Goal: Task Accomplishment & Management: Manage account settings

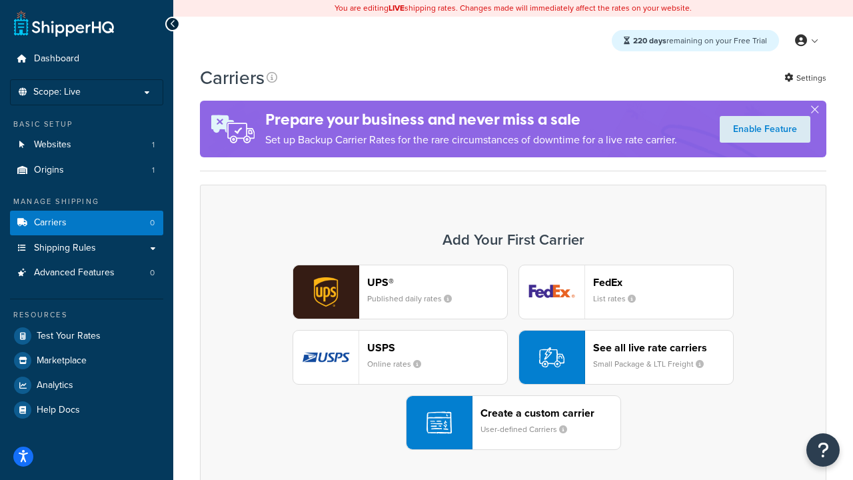
click at [513, 357] on div "UPS® Published daily rates FedEx List rates USPS Online rates See all live rate…" at bounding box center [513, 357] width 598 height 185
click at [663, 282] on header "FedEx" at bounding box center [663, 282] width 140 height 13
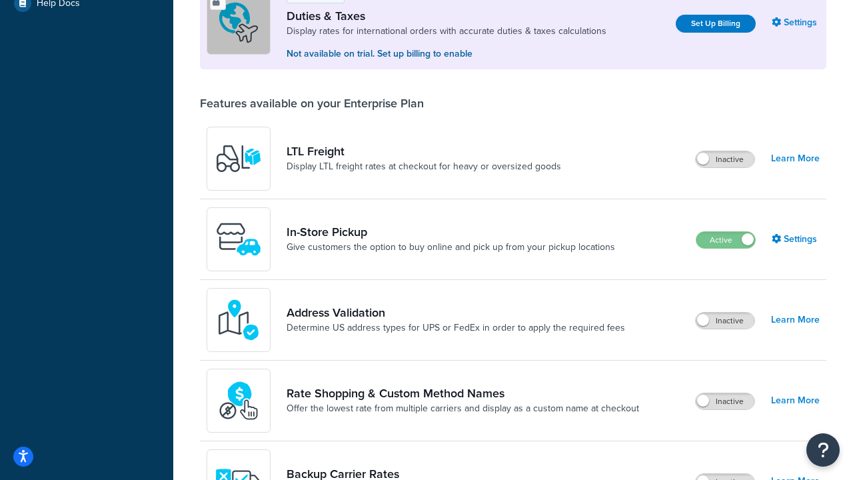
scroll to position [407, 0]
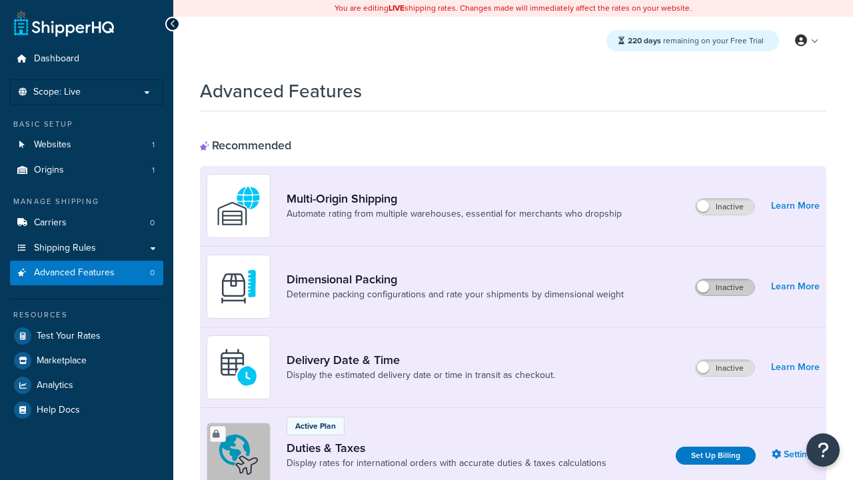
click at [725, 287] on label "Inactive" at bounding box center [725, 287] width 59 height 16
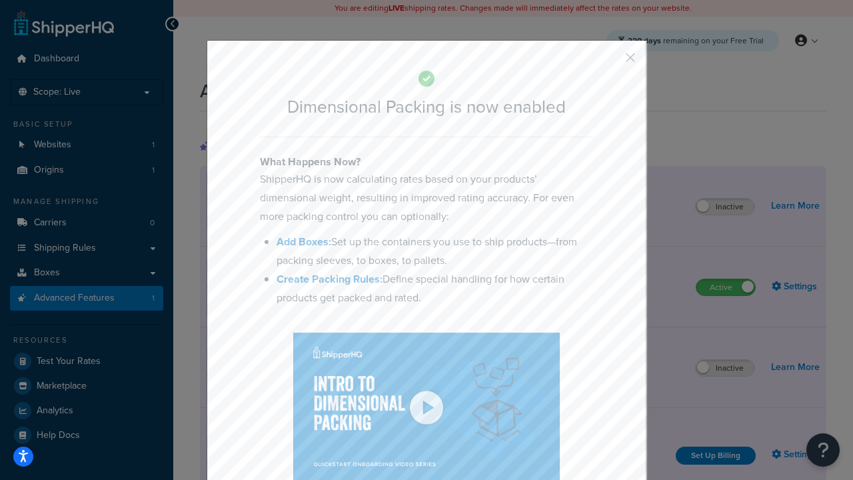
click at [610, 62] on button "button" at bounding box center [610, 62] width 3 height 3
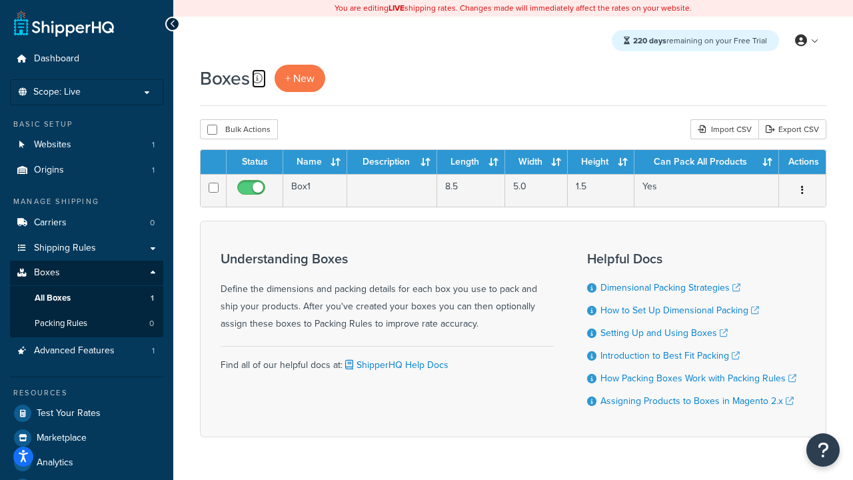
click at [257, 78] on icon at bounding box center [257, 78] width 11 height 11
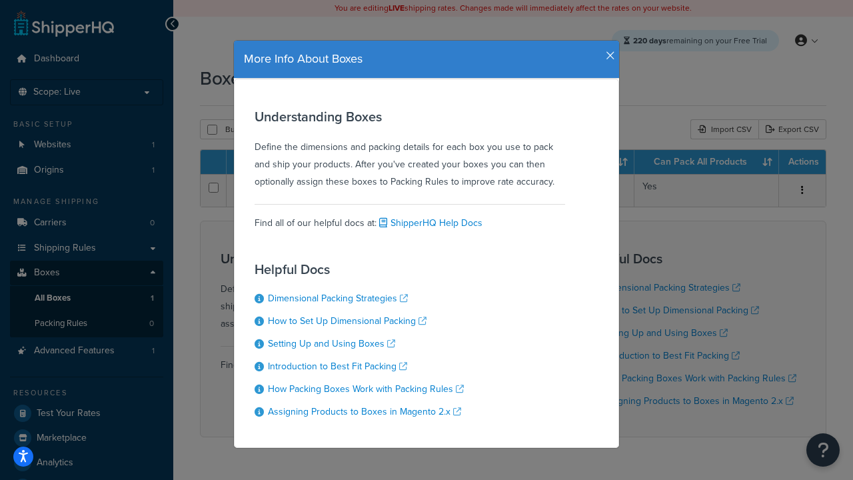
click at [607, 51] on icon "button" at bounding box center [610, 56] width 9 height 12
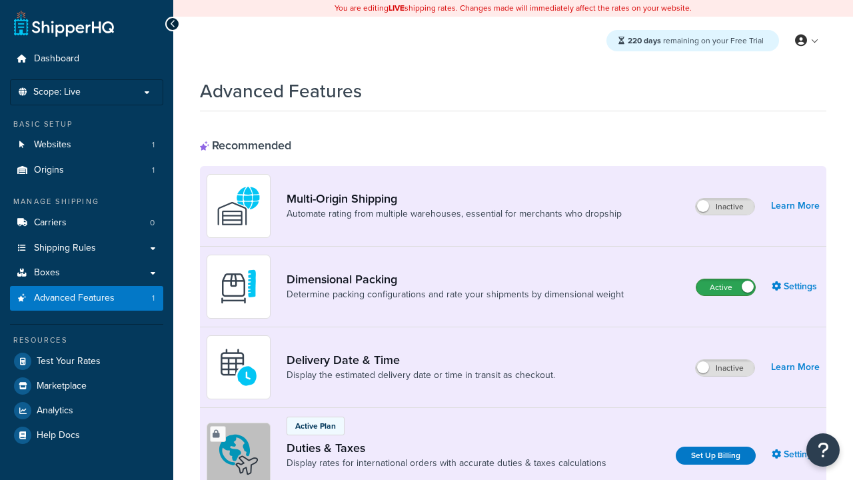
click at [726, 287] on label "Active" at bounding box center [725, 287] width 59 height 16
